Goal: Task Accomplishment & Management: Manage account settings

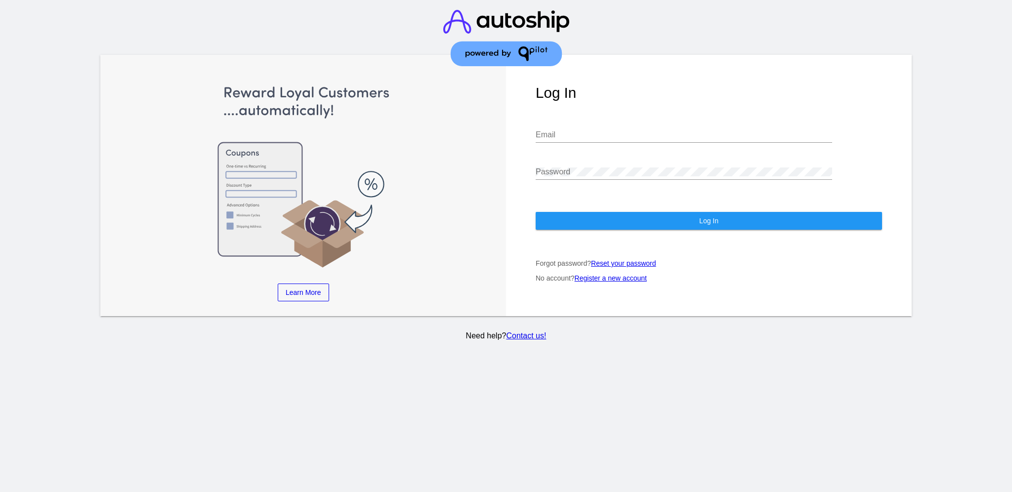
type input "[EMAIL_ADDRESS][DOMAIN_NAME]"
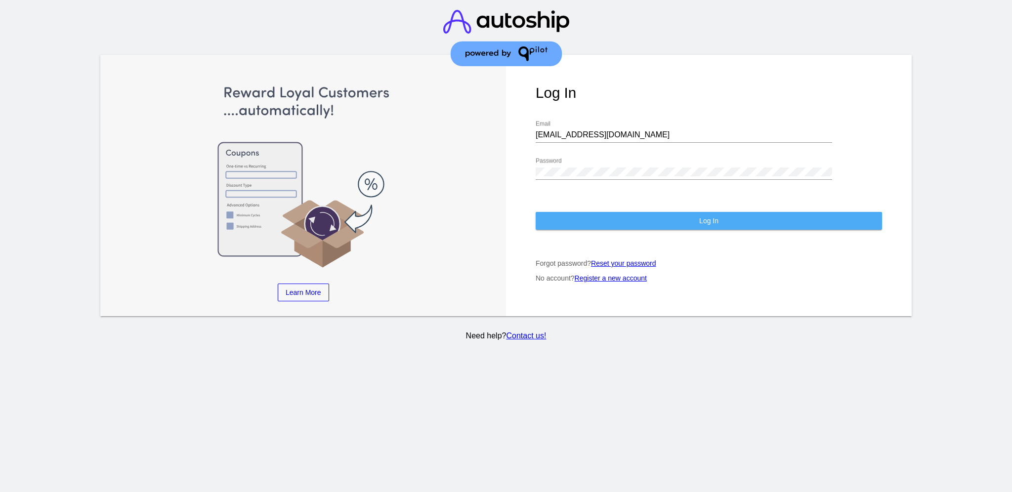
drag, startPoint x: 682, startPoint y: 209, endPoint x: 664, endPoint y: 3, distance: 206.8
click at [682, 212] on button "Log In" at bounding box center [709, 221] width 346 height 18
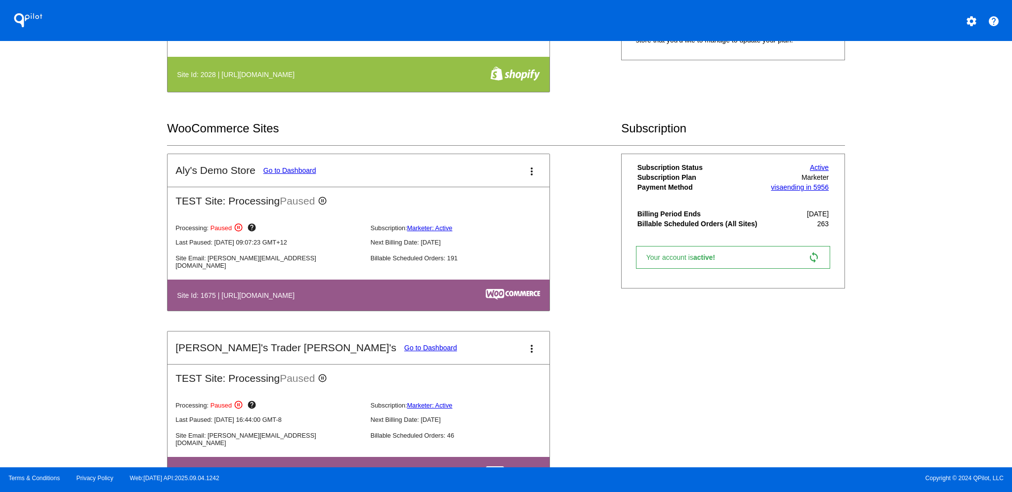
scroll to position [329, 0]
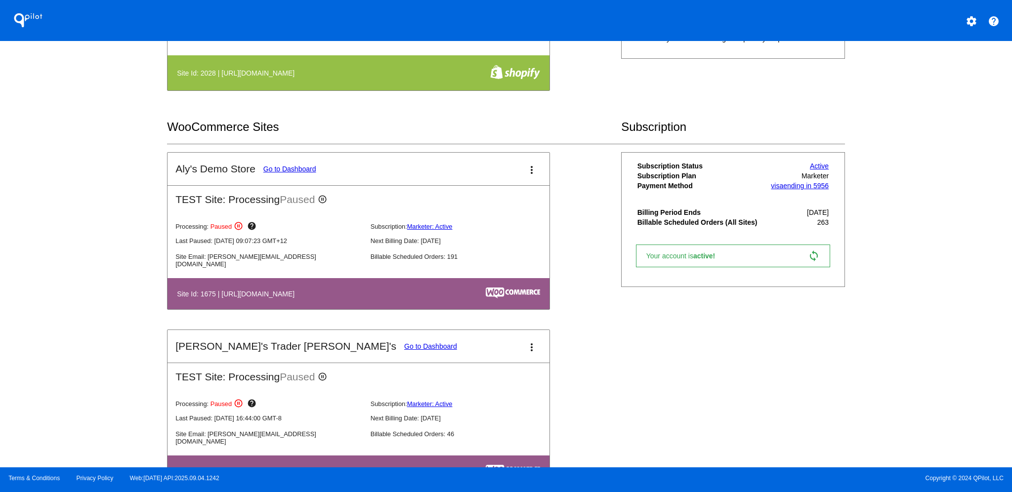
click at [312, 172] on mat-card-title "Aly's Demo Store Go to Dashboard" at bounding box center [245, 169] width 140 height 12
click at [307, 169] on link "Go to Dashboard" at bounding box center [289, 169] width 53 height 8
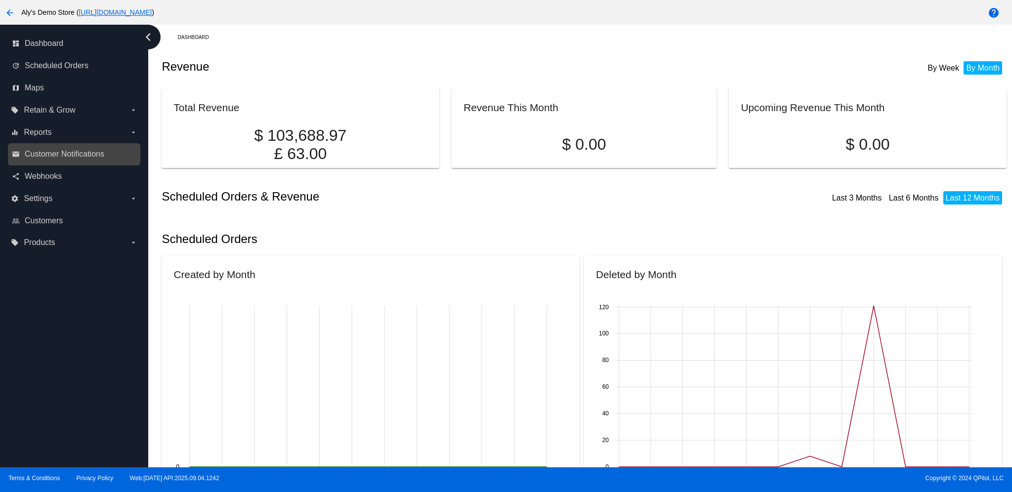
click at [120, 148] on link "email Customer Notifications" at bounding box center [74, 154] width 125 height 16
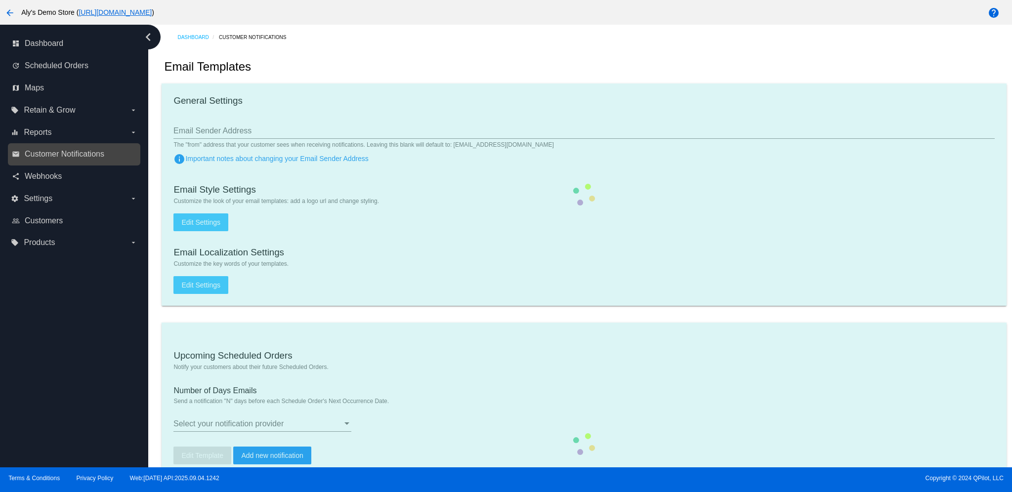
checkbox input "true"
type input "1"
checkbox input "true"
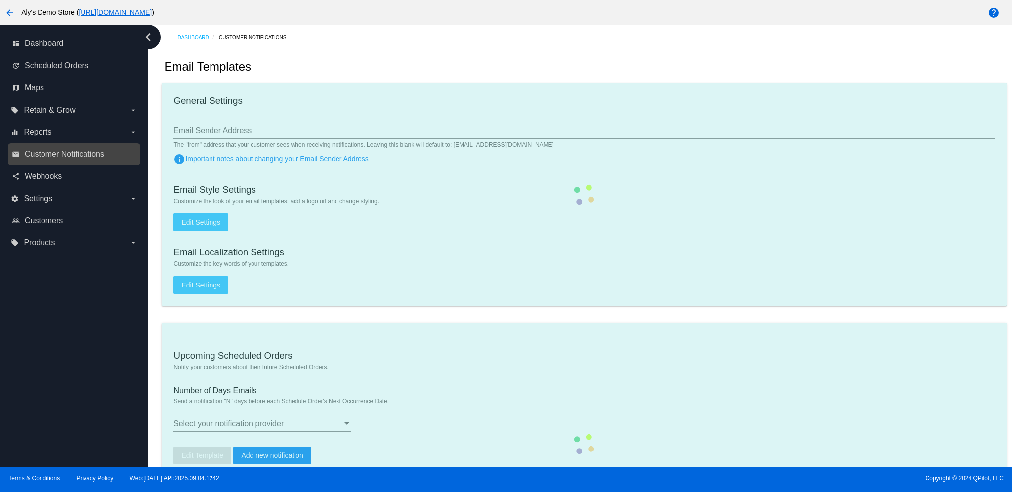
checkbox input "true"
type input "[EMAIL_ADDRESS][DOMAIN_NAME], [EMAIL_ADDRESS][DOMAIN_NAME]"
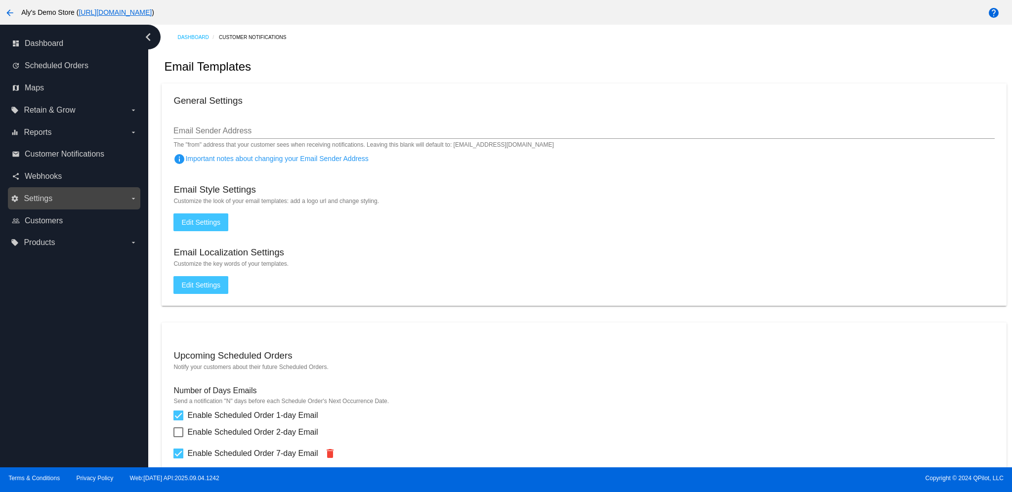
click at [98, 189] on div "settings Settings arrow_drop_down" at bounding box center [74, 198] width 132 height 22
click at [125, 199] on label "settings Settings arrow_drop_down" at bounding box center [74, 199] width 126 height 16
click at [0, 0] on input "settings Settings arrow_drop_down" at bounding box center [0, 0] width 0 height 0
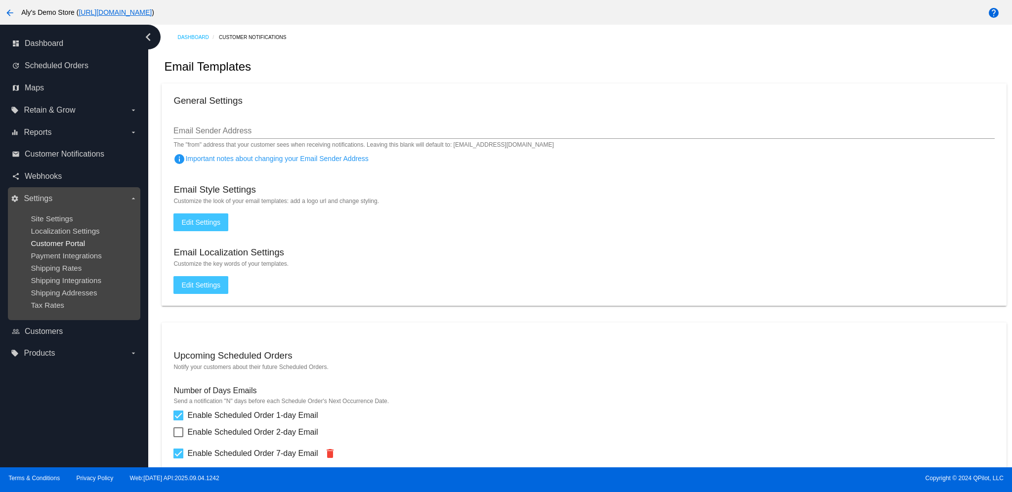
click at [59, 241] on span "Customer Portal" at bounding box center [58, 243] width 54 height 8
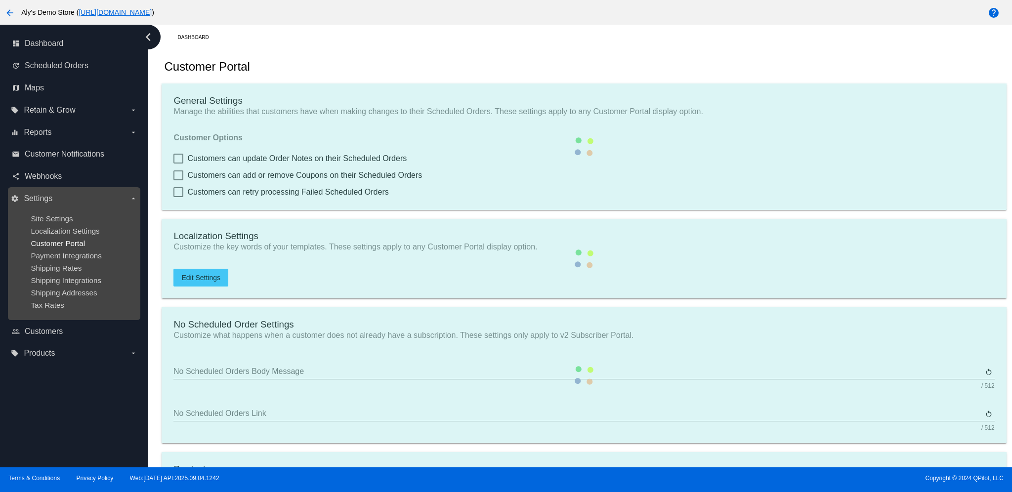
checkbox input "true"
type input "Create a Subscription"
type input "[URL][DOMAIN_NAME]"
checkbox input "true"
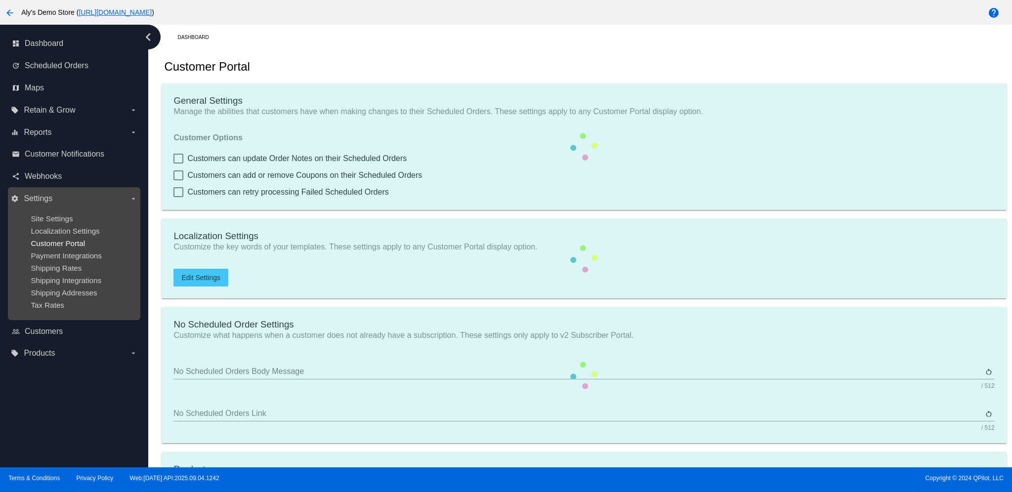
type input "1"
type input "20"
type input "500"
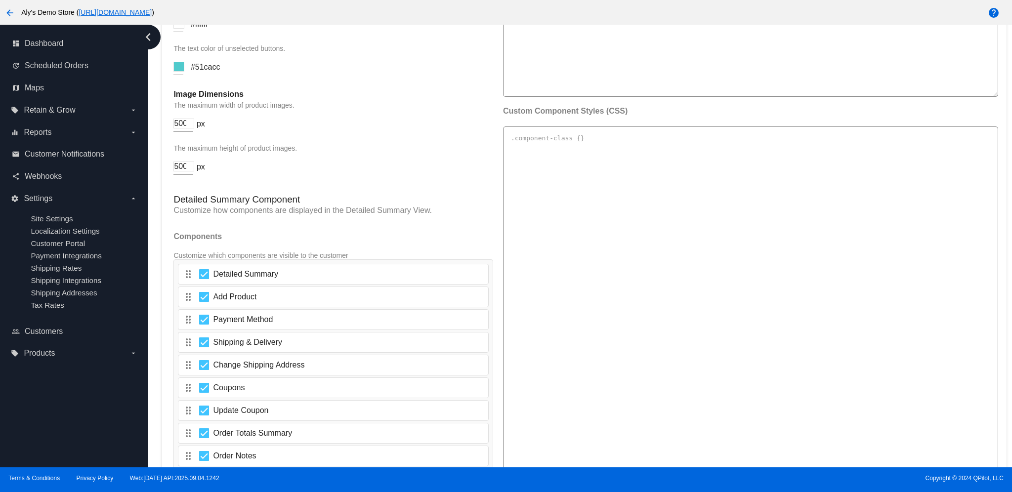
scroll to position [1348, 0]
